Goal: Navigation & Orientation: Find specific page/section

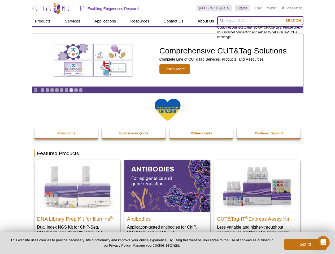
click at [260, 21] on input "search" at bounding box center [260, 20] width 86 height 9
click at [293, 21] on span "Search" at bounding box center [292, 21] width 15 height 4
click at [35, 90] on icon "Pause" at bounding box center [35, 90] width 3 height 3
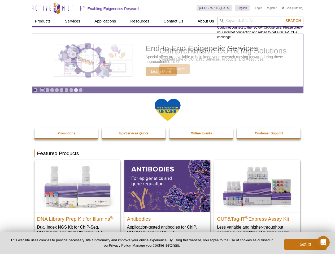
click at [42, 90] on link "Go to slide 1" at bounding box center [43, 90] width 4 height 4
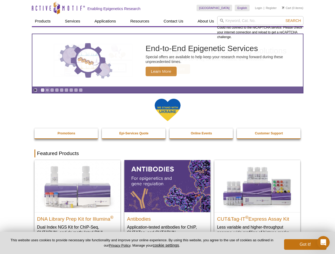
click at [47, 90] on link "Go to slide 2" at bounding box center [47, 90] width 4 height 4
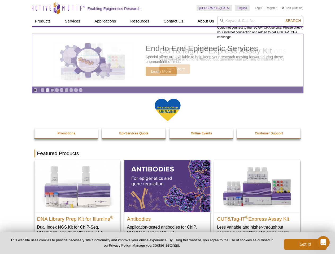
click at [52, 90] on link "Go to slide 3" at bounding box center [52, 90] width 4 height 4
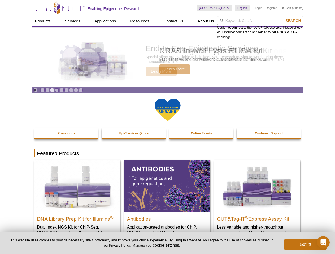
click at [57, 90] on link "Go to slide 4" at bounding box center [57, 90] width 4 height 4
